Goal: Information Seeking & Learning: Find specific fact

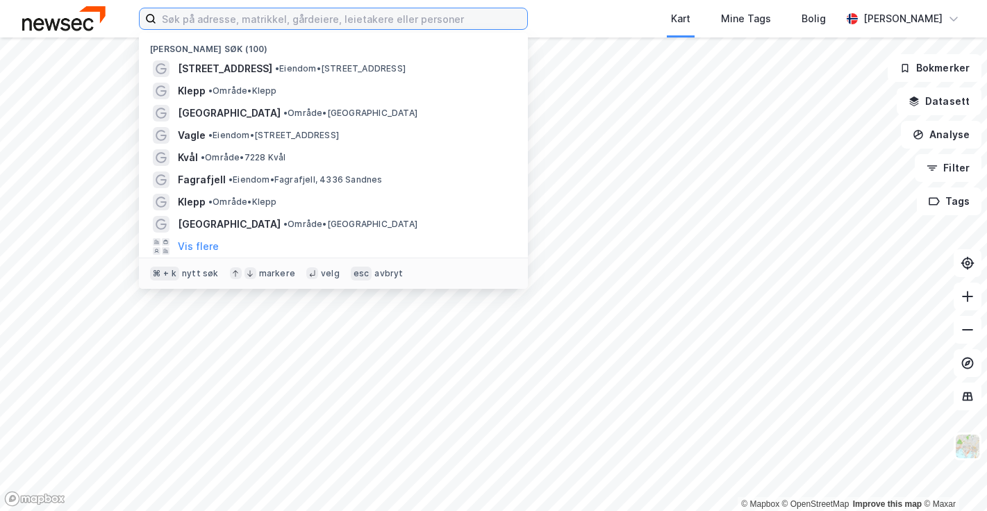
click at [257, 13] on input at bounding box center [341, 18] width 371 height 21
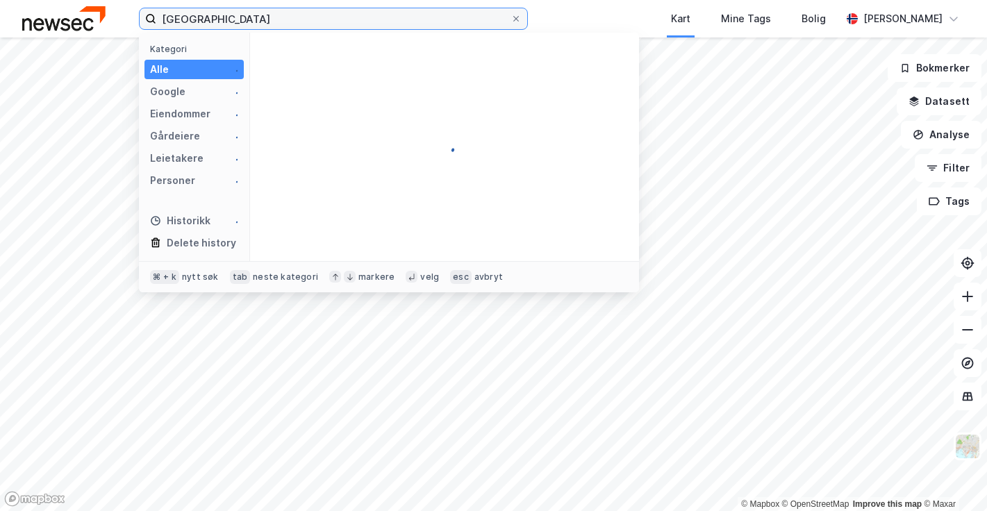
type input "[GEOGRAPHIC_DATA]"
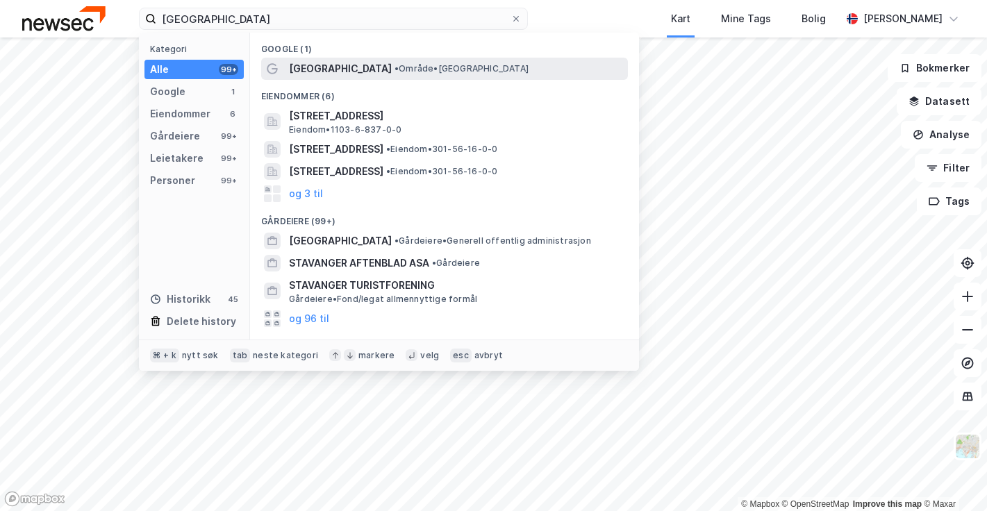
click at [395, 67] on span "• Område • [GEOGRAPHIC_DATA]" at bounding box center [462, 68] width 134 height 11
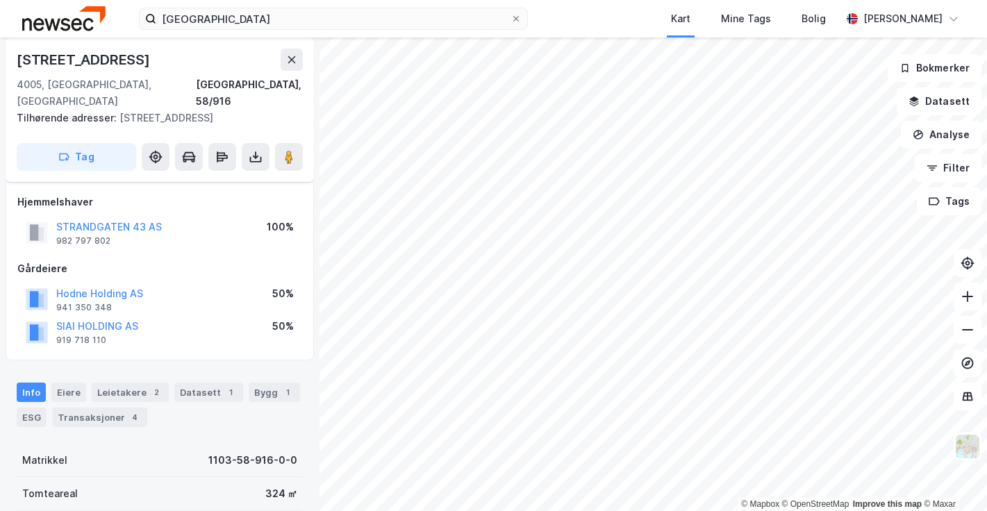
scroll to position [10, 0]
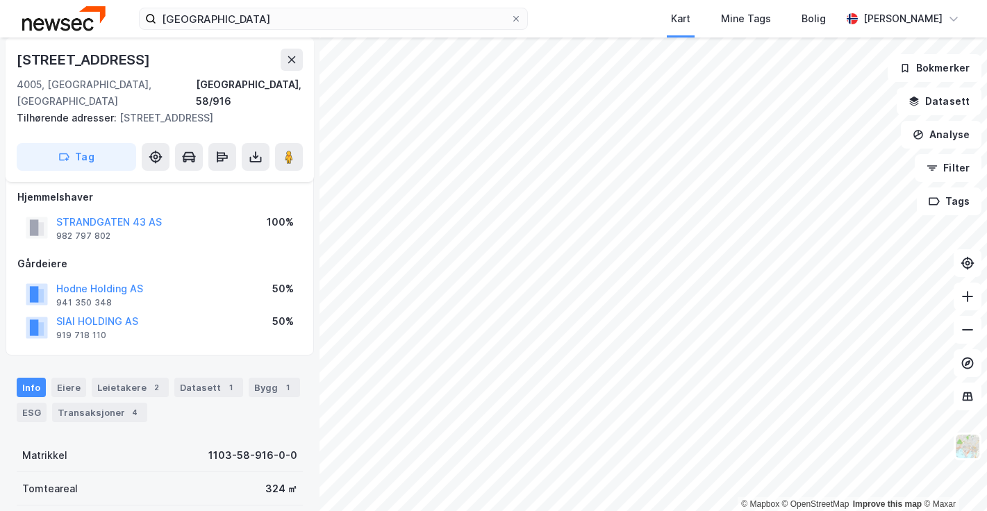
scroll to position [10, 0]
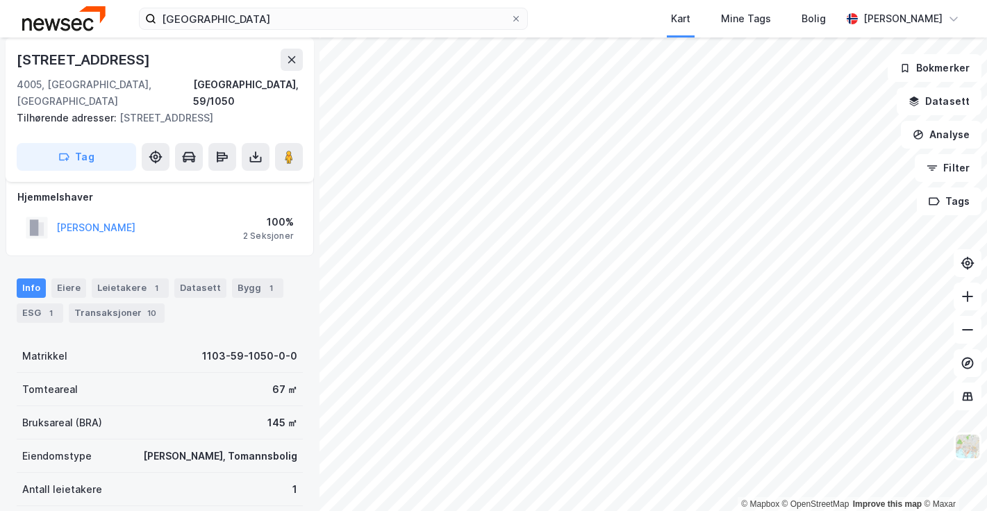
scroll to position [10, 0]
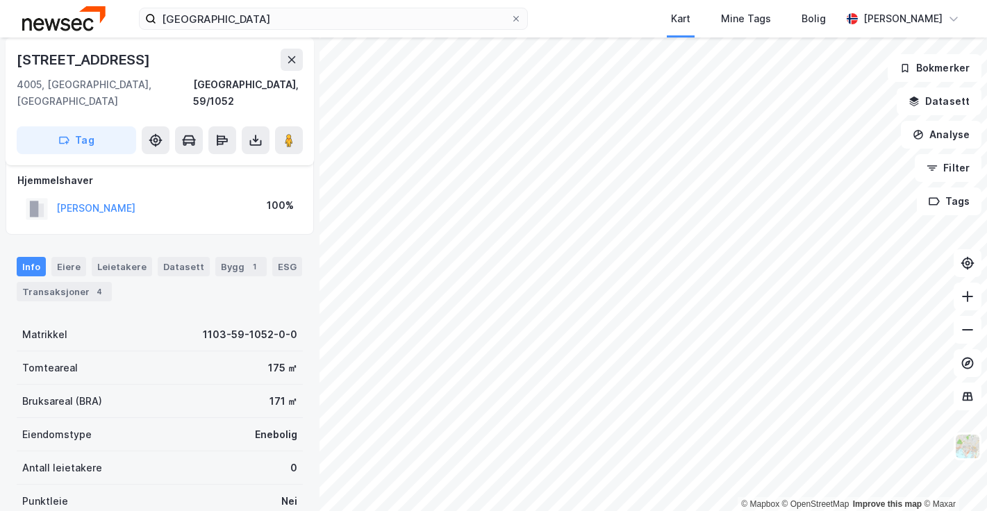
scroll to position [10, 0]
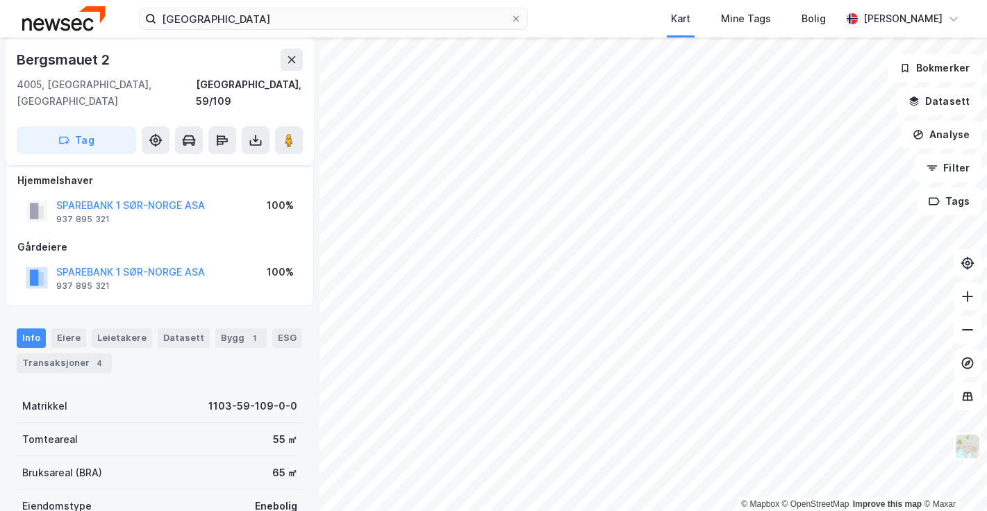
scroll to position [10, 0]
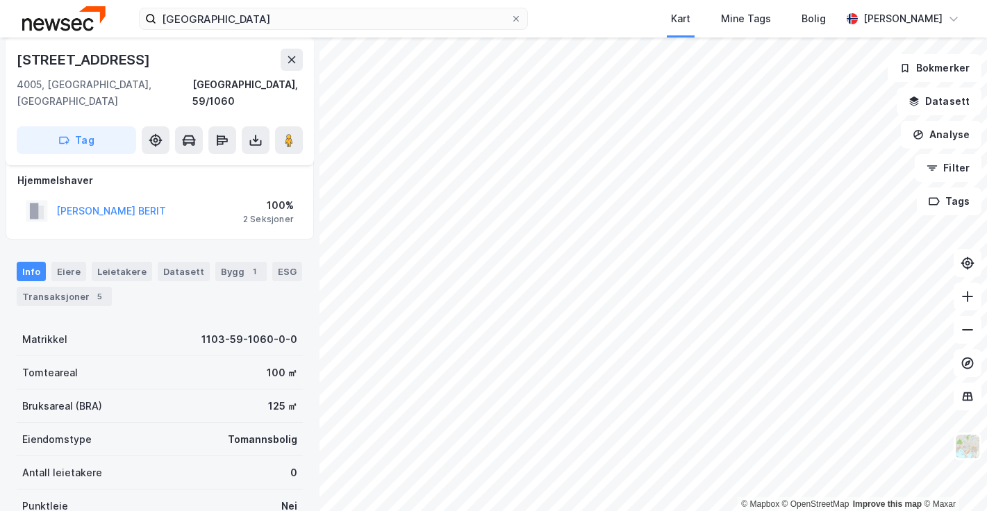
scroll to position [10, 0]
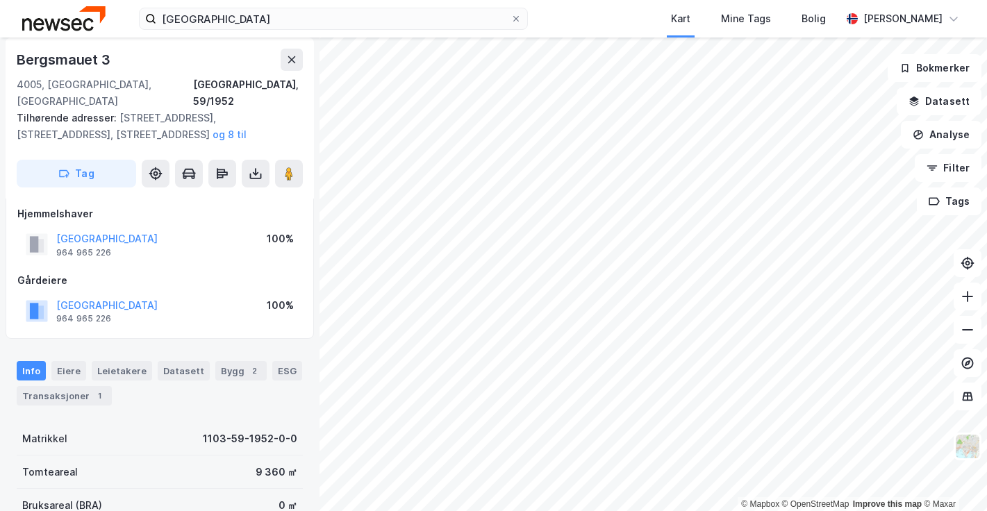
scroll to position [10, 0]
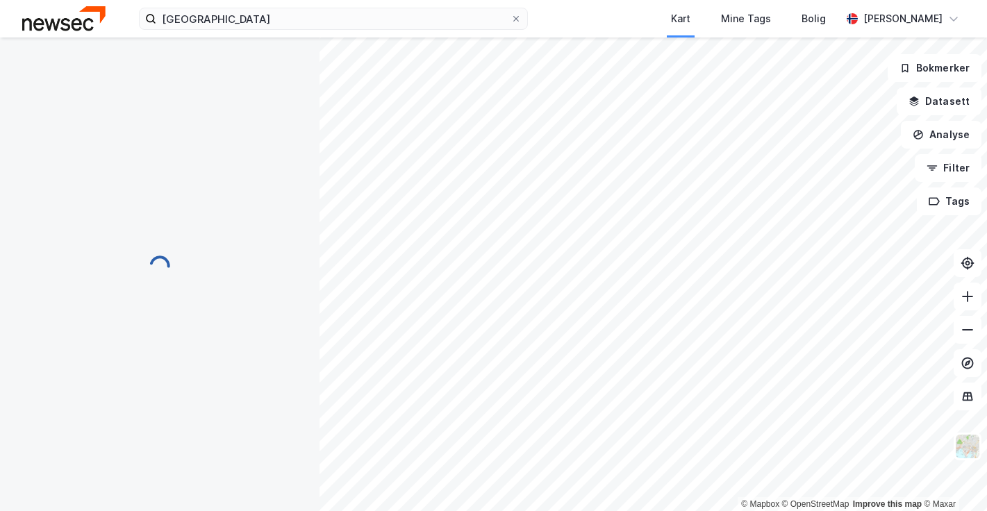
scroll to position [10, 0]
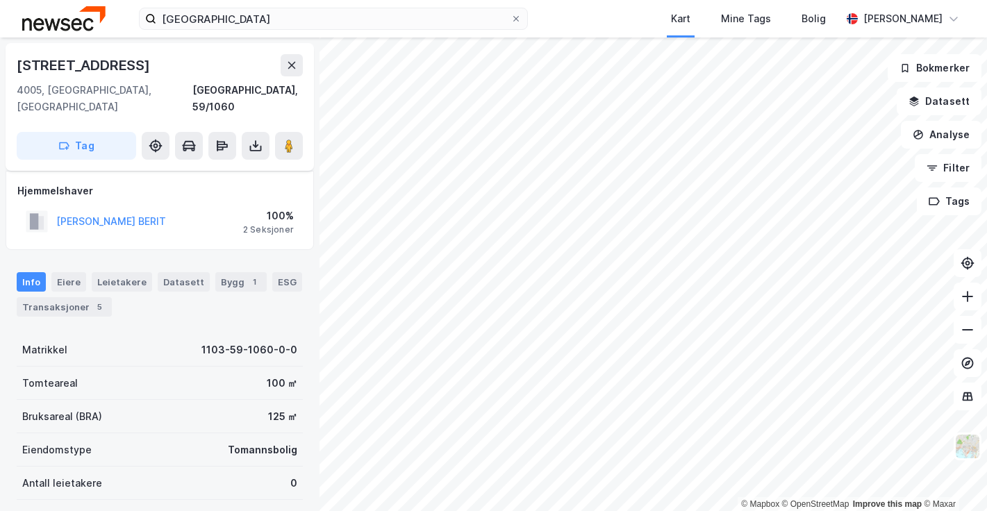
scroll to position [10, 0]
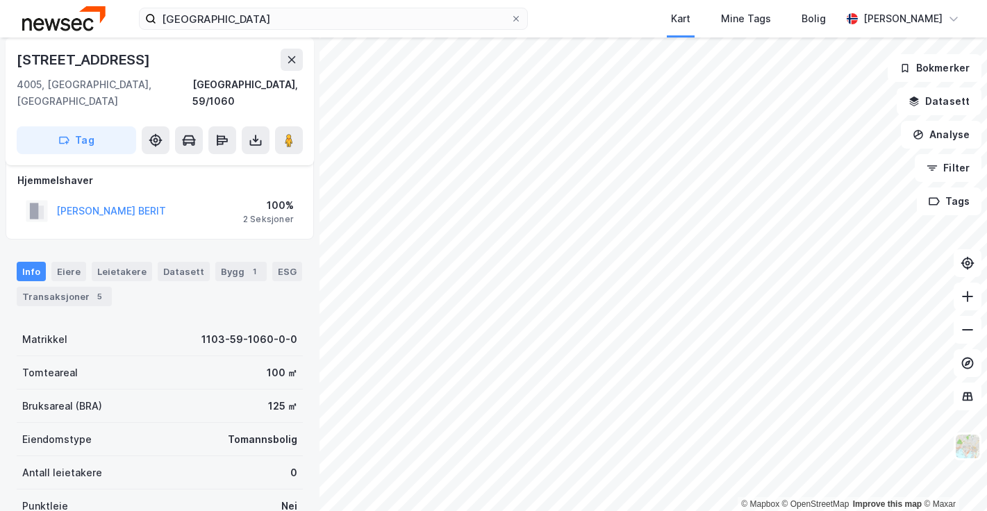
scroll to position [10, 0]
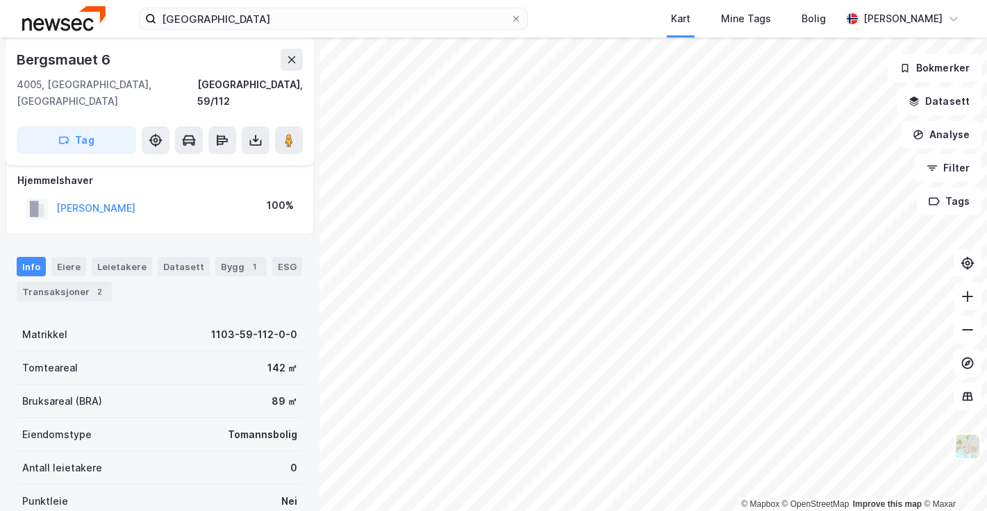
scroll to position [10, 0]
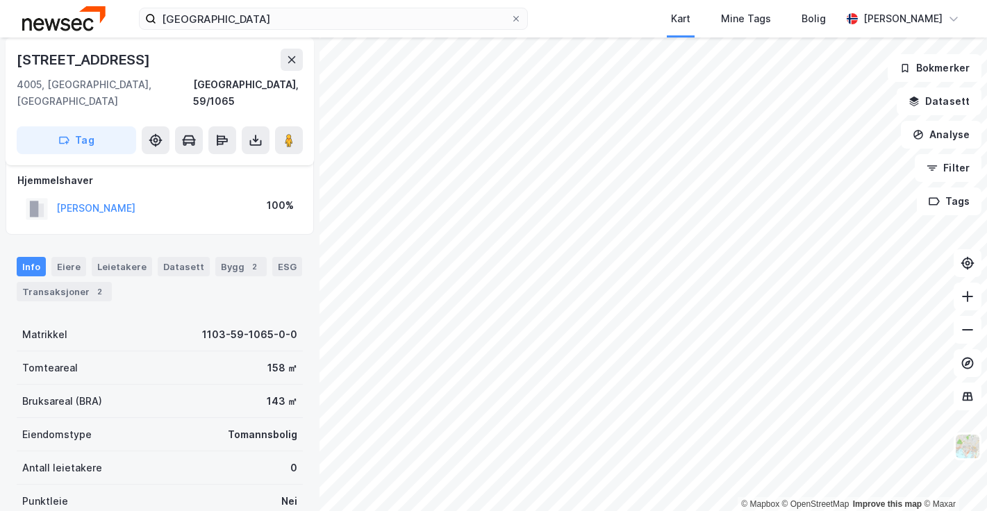
scroll to position [10, 0]
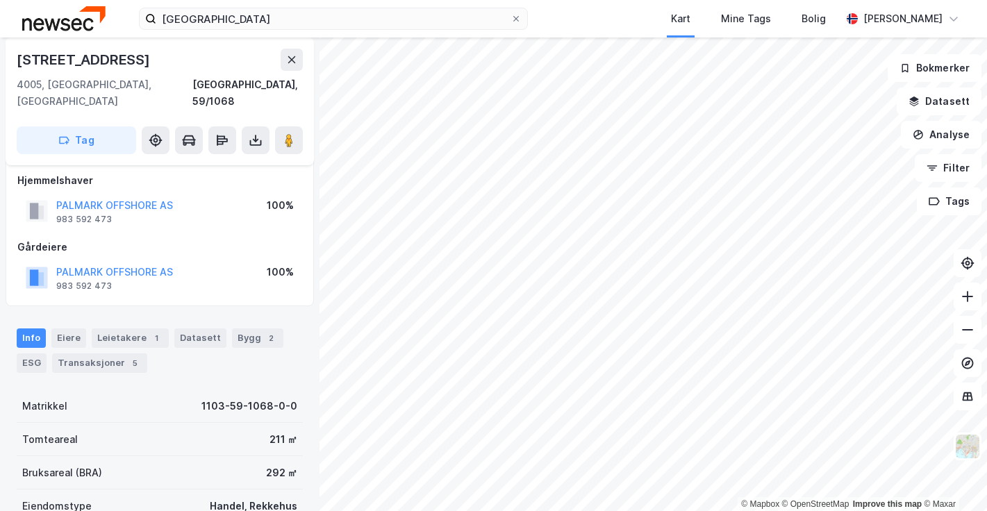
scroll to position [10, 0]
click at [0, 0] on button "PALMARK OFFSHORE AS" at bounding box center [0, 0] width 0 height 0
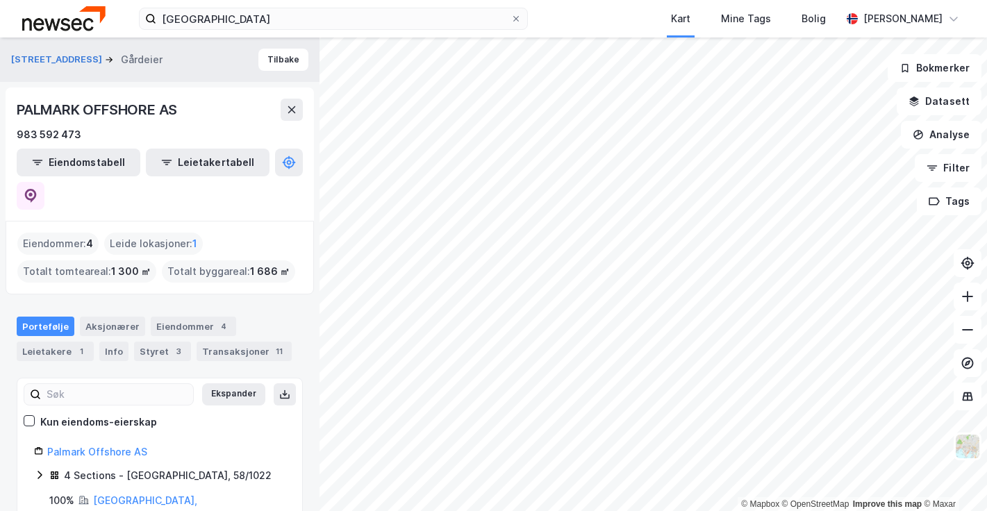
scroll to position [46, 0]
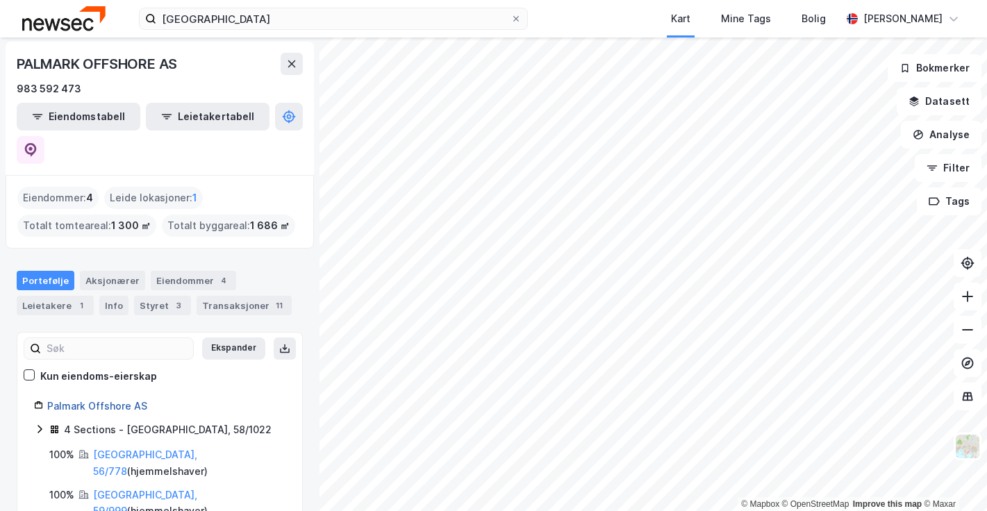
click at [131, 400] on link "Palmark Offshore AS" at bounding box center [97, 406] width 100 height 12
click at [163, 296] on div "Styret 3" at bounding box center [162, 305] width 57 height 19
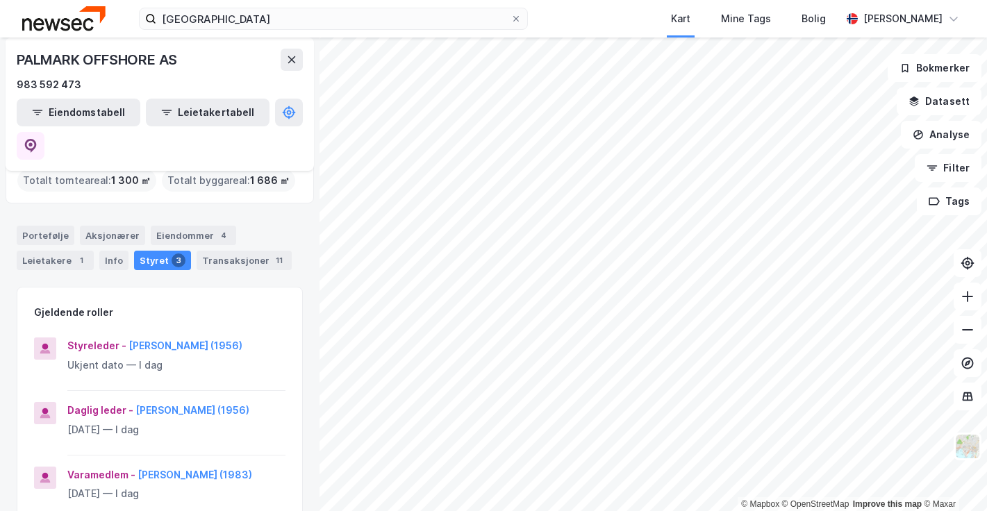
scroll to position [103, 0]
